Goal: Task Accomplishment & Management: Complete application form

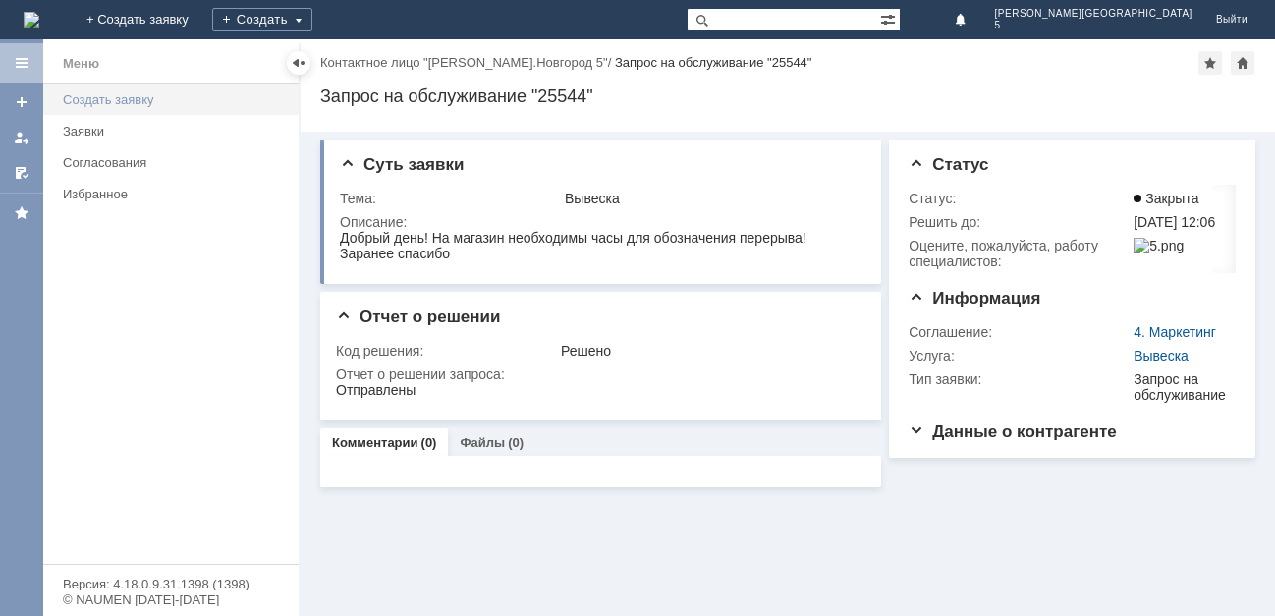
click at [132, 93] on div "Создать заявку" at bounding box center [175, 99] width 224 height 15
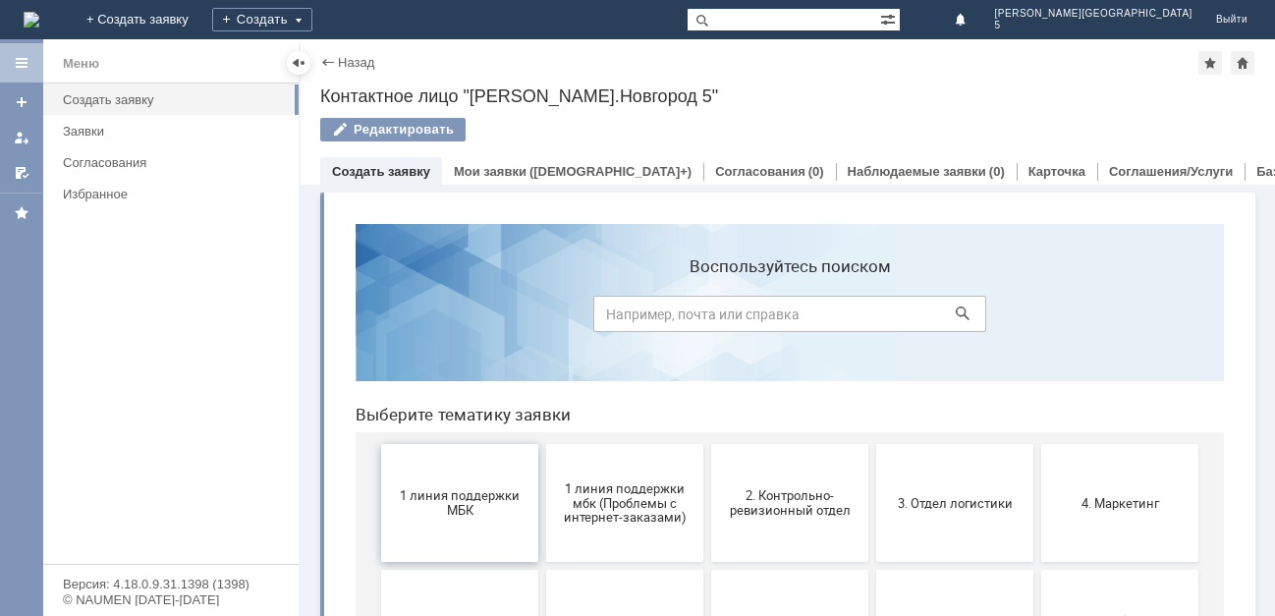
click at [470, 510] on span "1 линия поддержки МБК" at bounding box center [459, 502] width 145 height 29
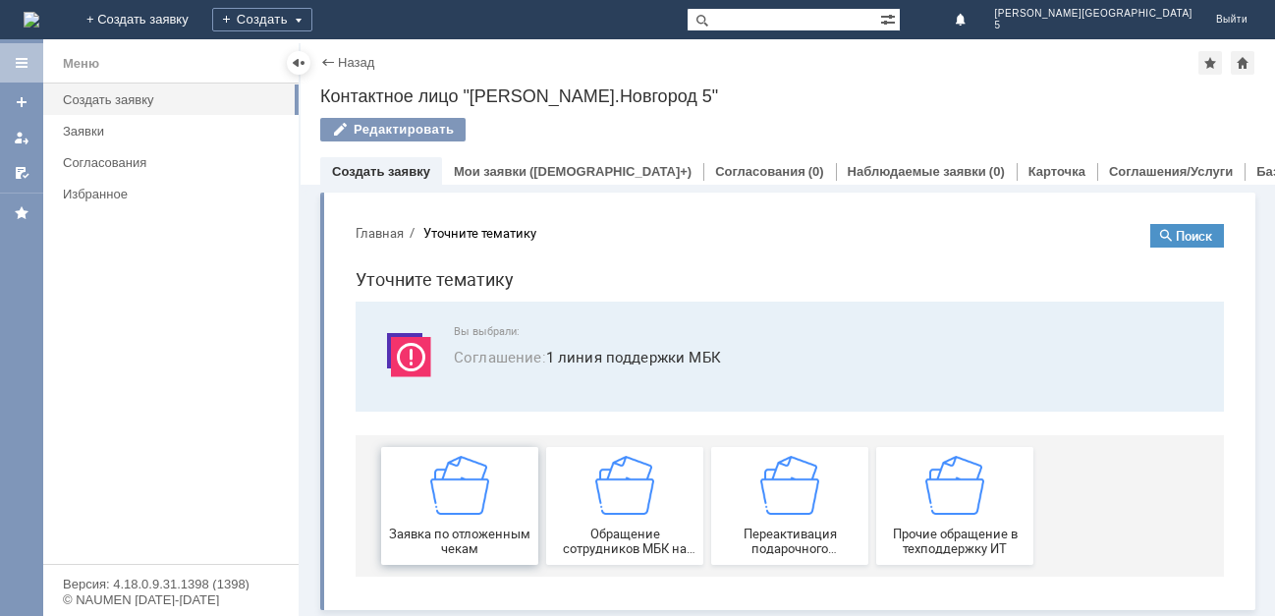
click at [471, 510] on img at bounding box center [459, 485] width 59 height 59
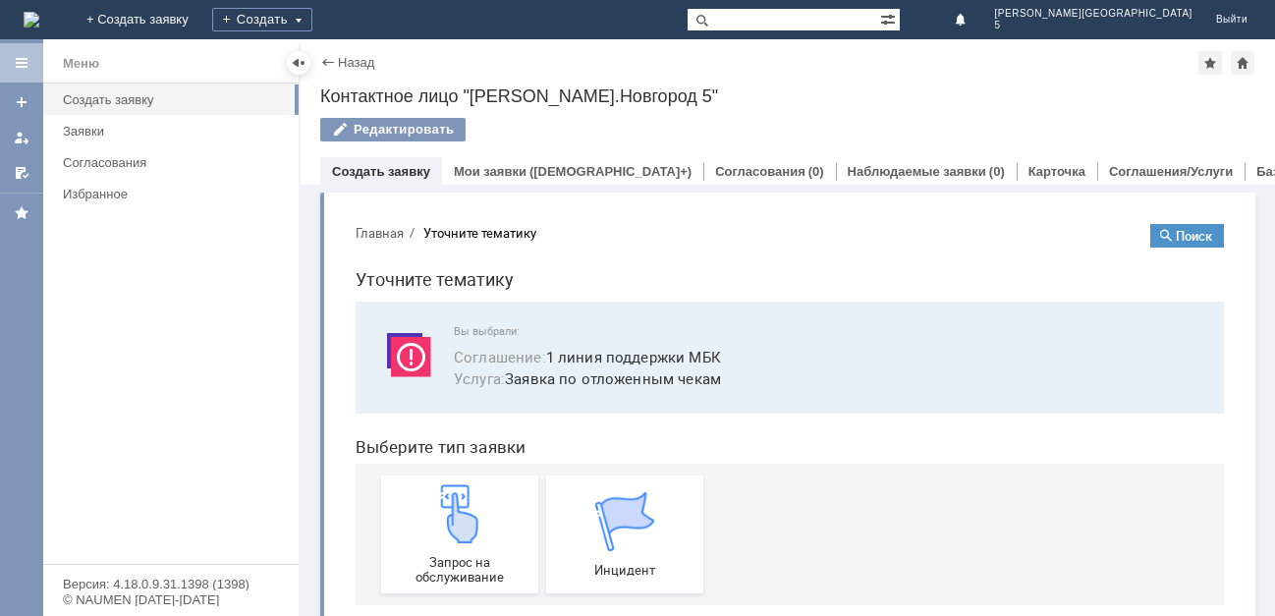
click at [471, 510] on img at bounding box center [459, 513] width 59 height 59
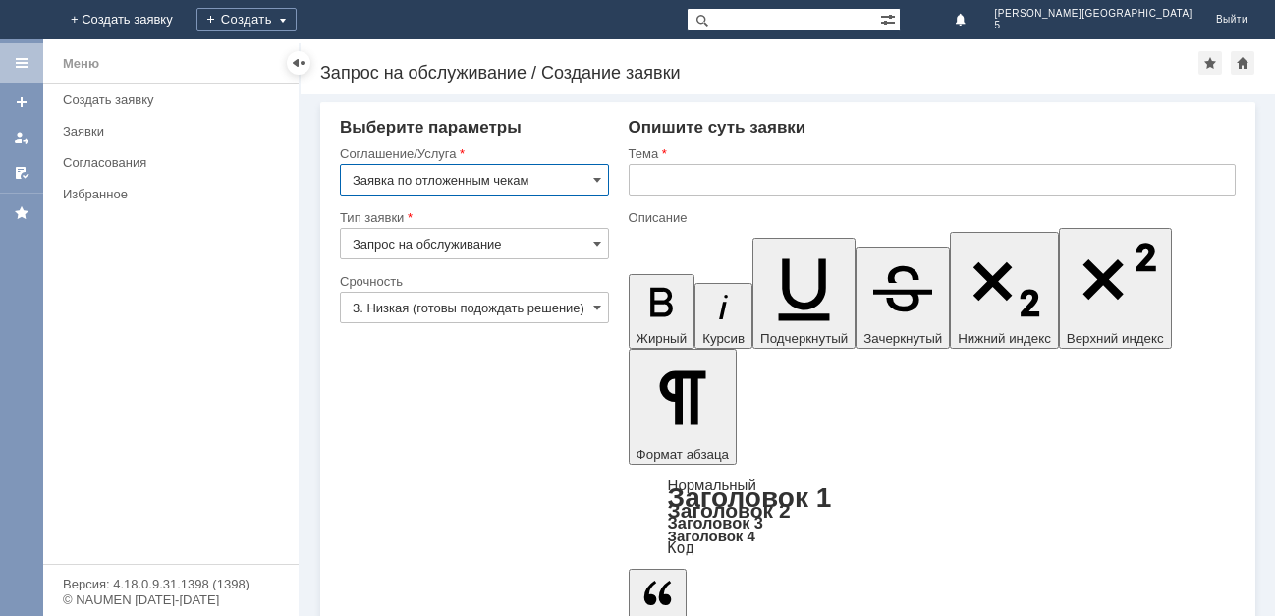
click at [648, 180] on input "text" at bounding box center [932, 179] width 607 height 31
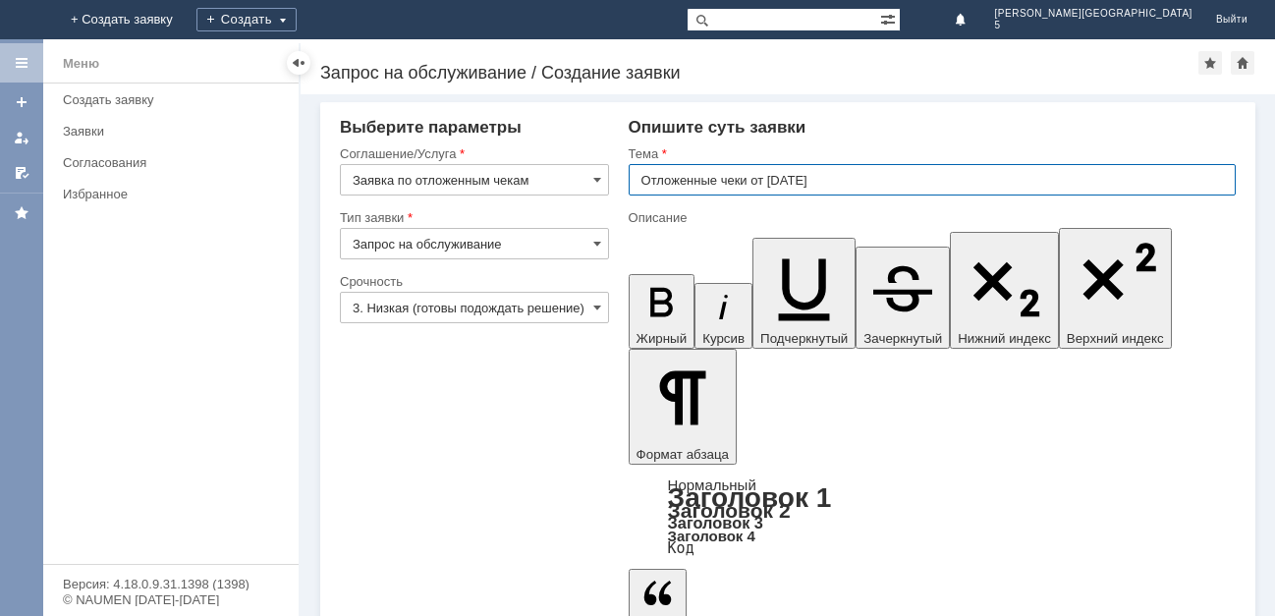
type input "Отложенные чеки от [DATE]"
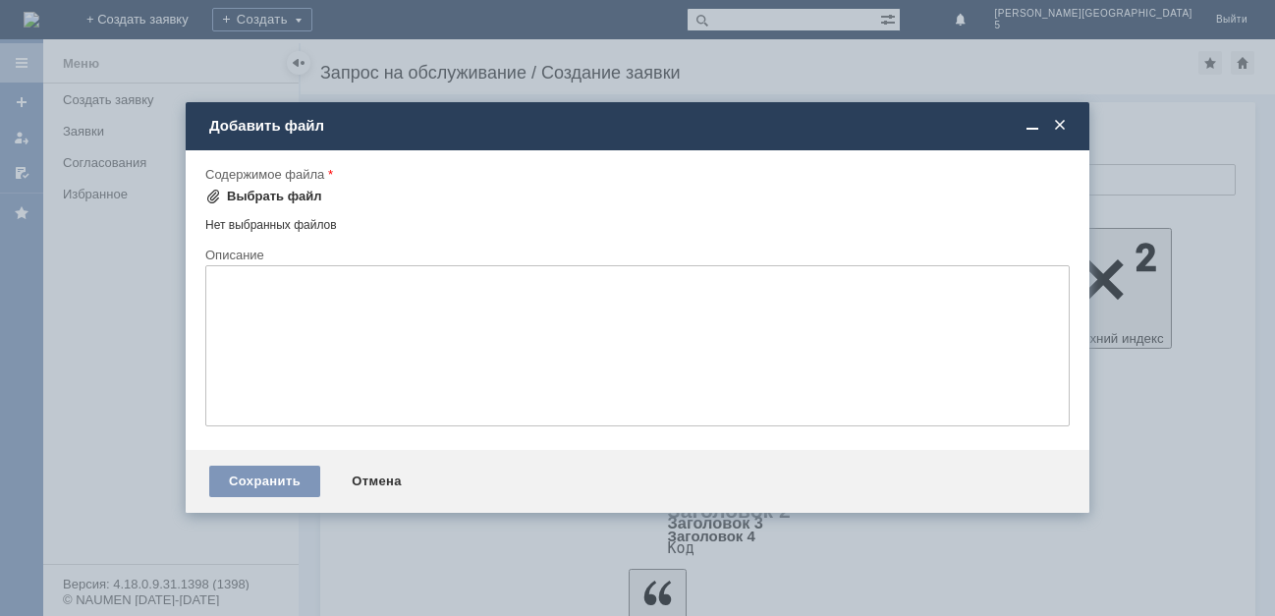
click at [281, 199] on div "Выбрать файл" at bounding box center [274, 197] width 95 height 16
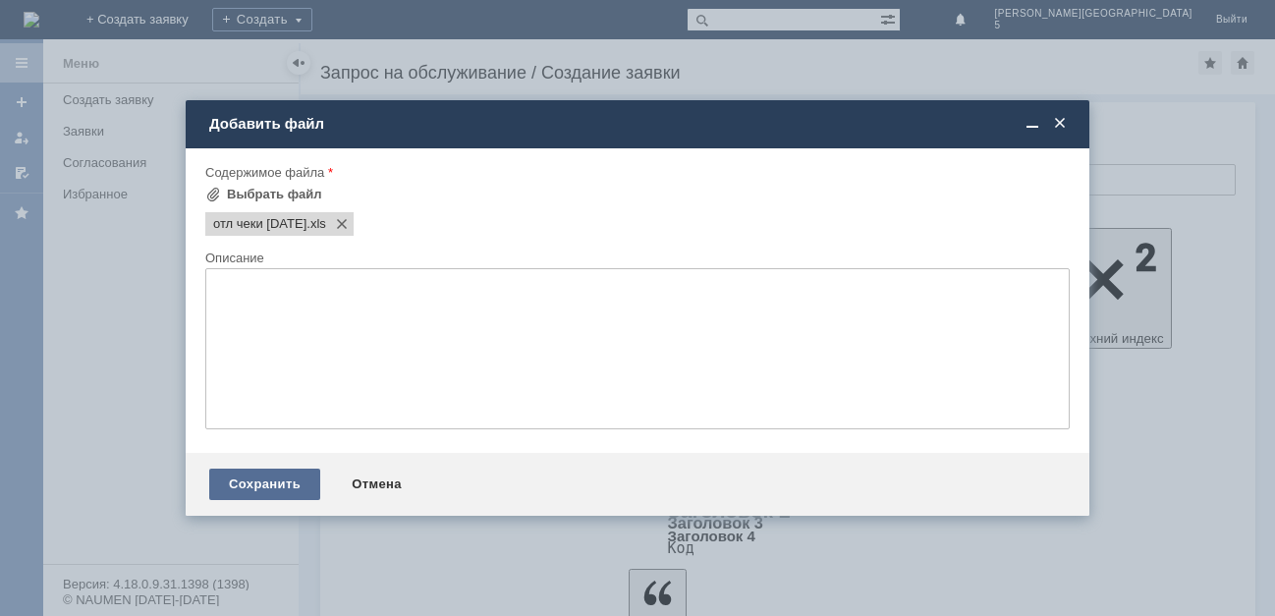
click at [306, 487] on div "Сохранить" at bounding box center [264, 483] width 111 height 31
